Goal: Navigation & Orientation: Understand site structure

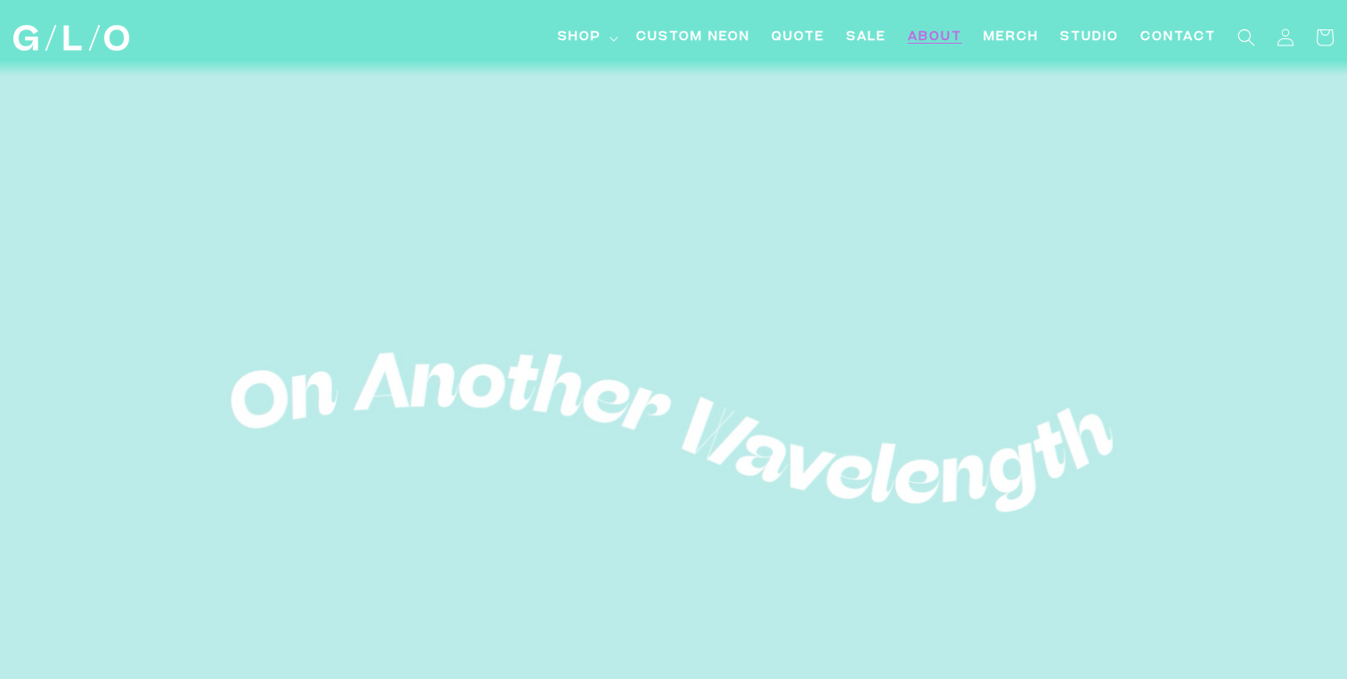
click at [928, 33] on span "About" at bounding box center [935, 38] width 54 height 19
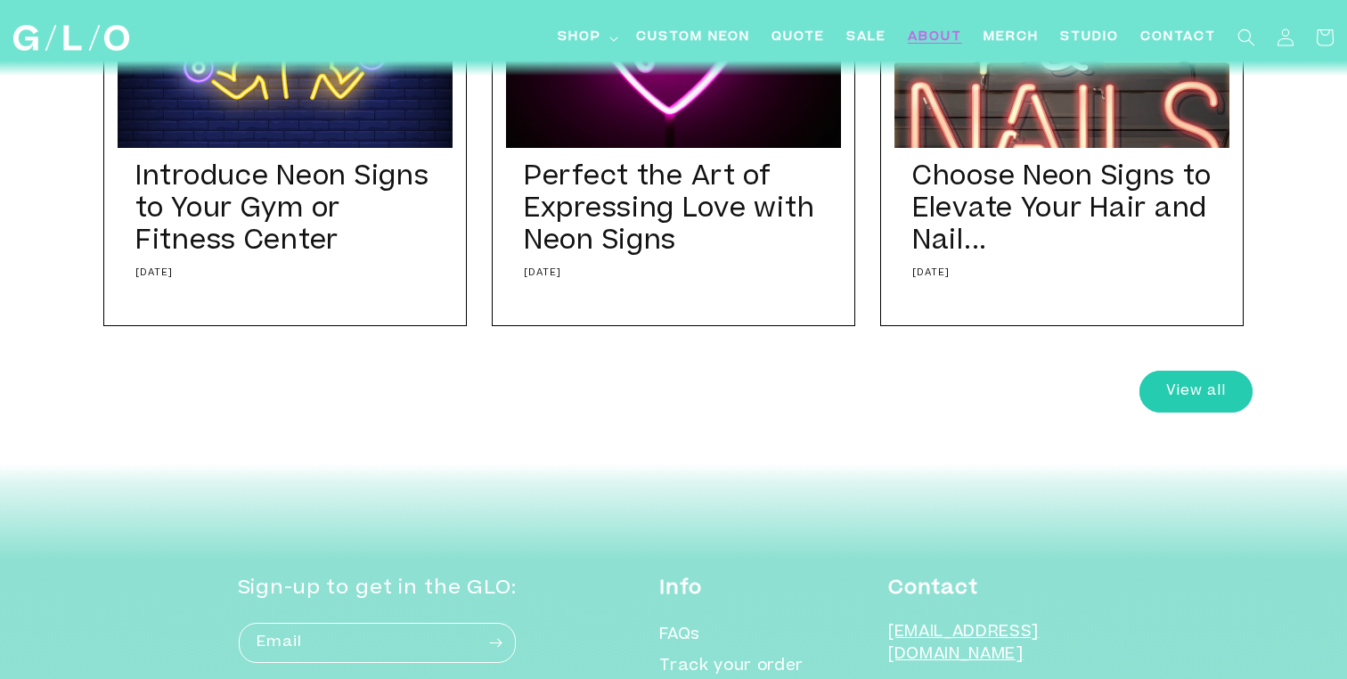
scroll to position [6766, 0]
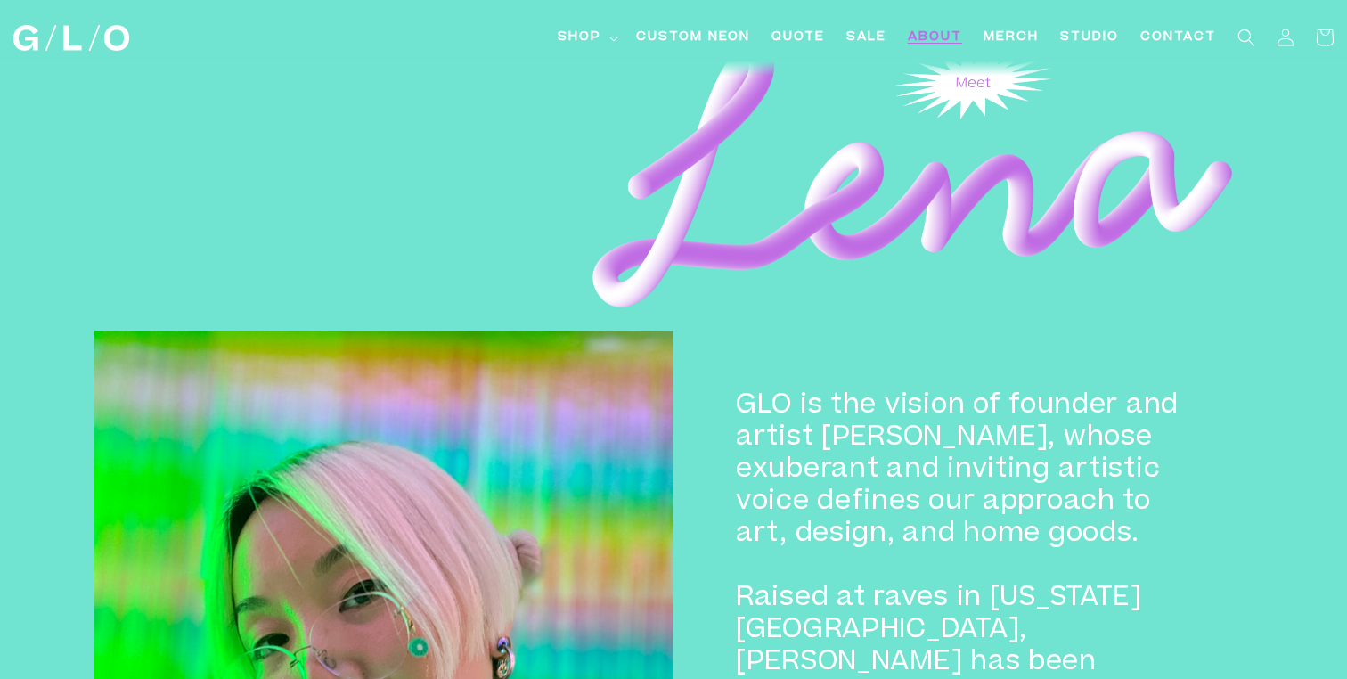
click at [998, 228] on img at bounding box center [905, 156] width 695 height 328
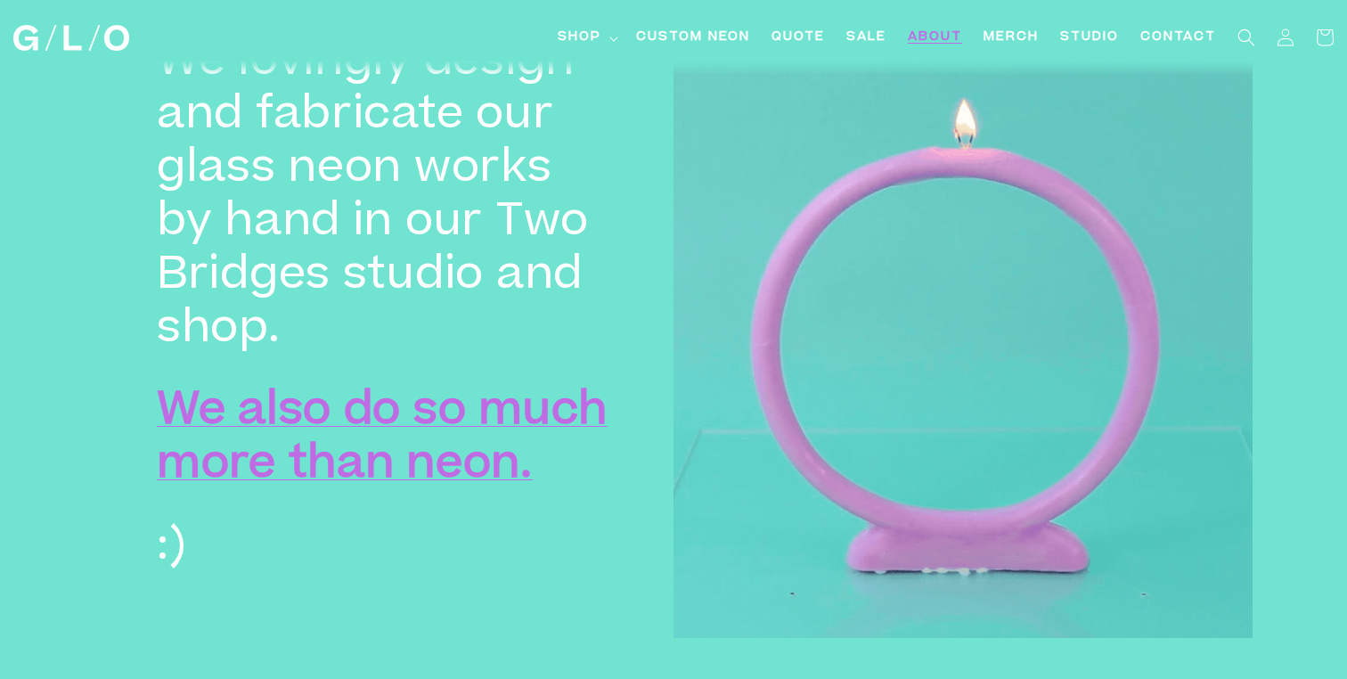
scroll to position [2480, 0]
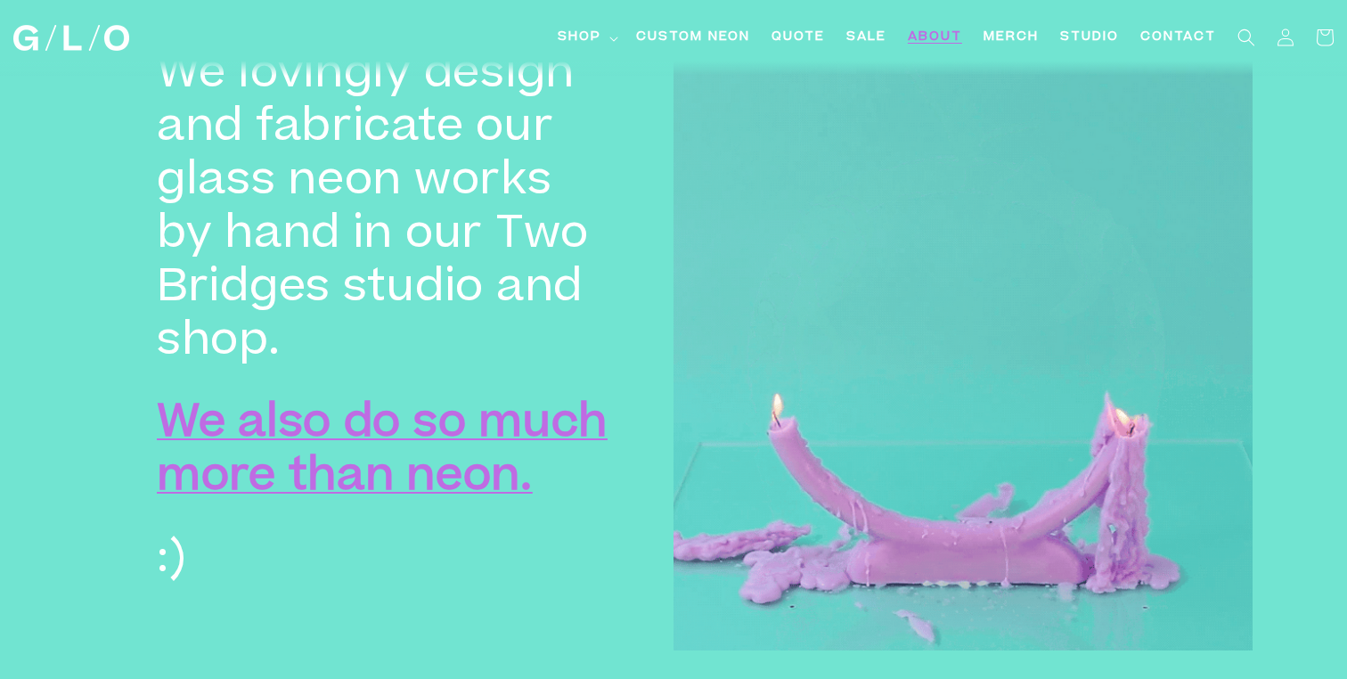
click at [448, 420] on strong "We also do so much more than neon." at bounding box center [382, 453] width 451 height 96
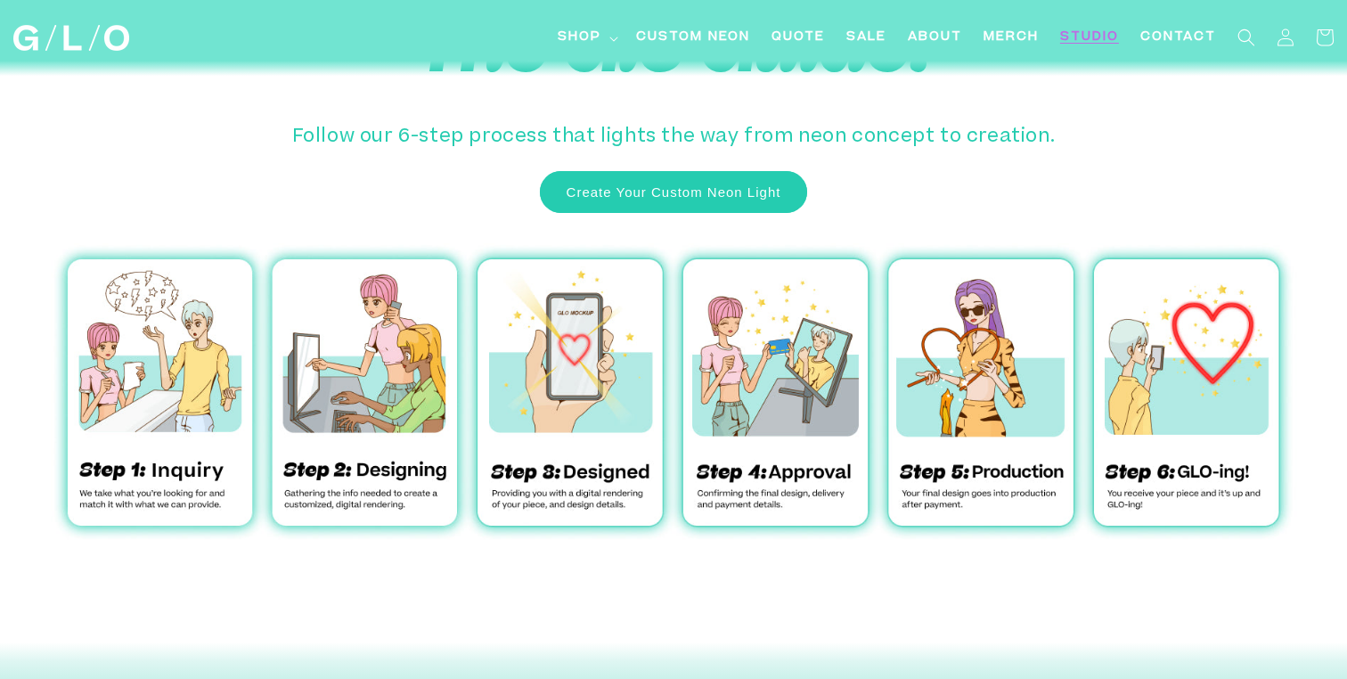
scroll to position [5897, 0]
